Goal: Information Seeking & Learning: Learn about a topic

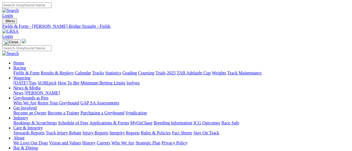
click at [19, 29] on img at bounding box center [10, 31] width 16 height 5
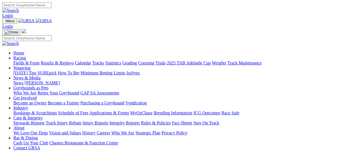
click at [26, 56] on link "Racing" at bounding box center [19, 58] width 13 height 5
click at [16, 61] on link "Fields & Form" at bounding box center [26, 63] width 26 height 5
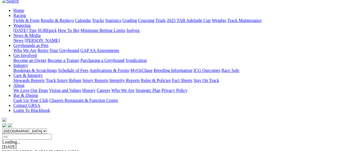
scroll to position [111, 0]
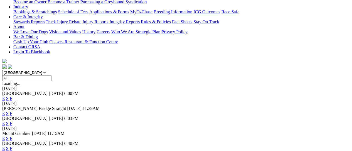
click at [12, 136] on link "F" at bounding box center [11, 138] width 3 height 5
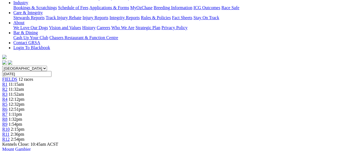
scroll to position [74, 0]
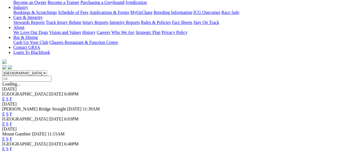
scroll to position [148, 0]
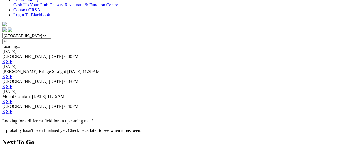
click at [12, 99] on link "F" at bounding box center [11, 101] width 3 height 5
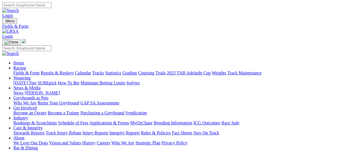
scroll to position [148, 0]
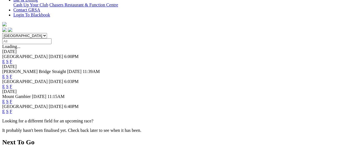
click at [12, 109] on link "F" at bounding box center [11, 111] width 3 height 5
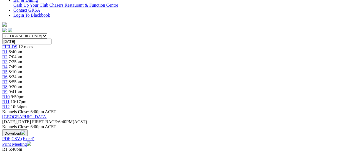
scroll to position [148, 0]
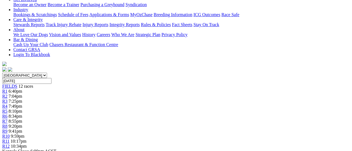
scroll to position [148, 0]
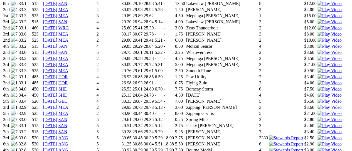
scroll to position [667, 0]
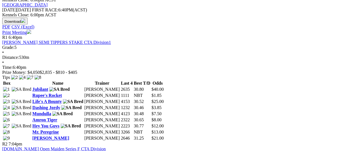
scroll to position [296, 0]
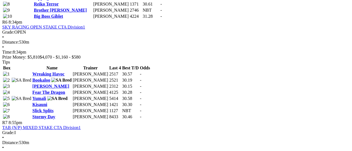
scroll to position [667, 0]
